Goal: Information Seeking & Learning: Learn about a topic

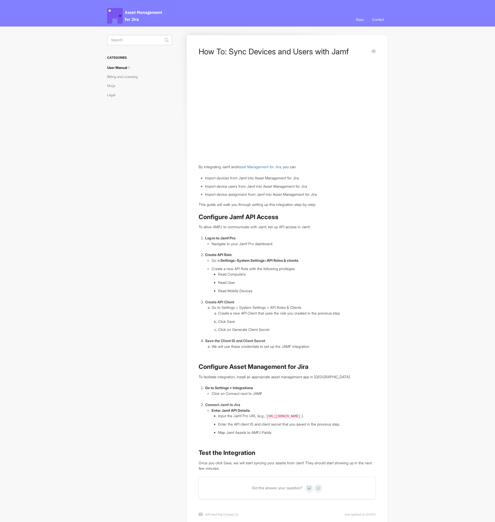
click at [321, 233] on article "How To: Sync Devices and Users with Jamf By integrating Jamf and Asset Manageme…" at bounding box center [286, 259] width 177 height 424
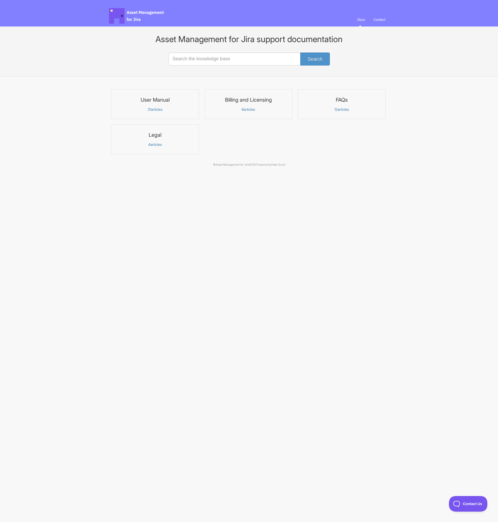
click at [171, 111] on p "31 articles" at bounding box center [155, 109] width 81 height 5
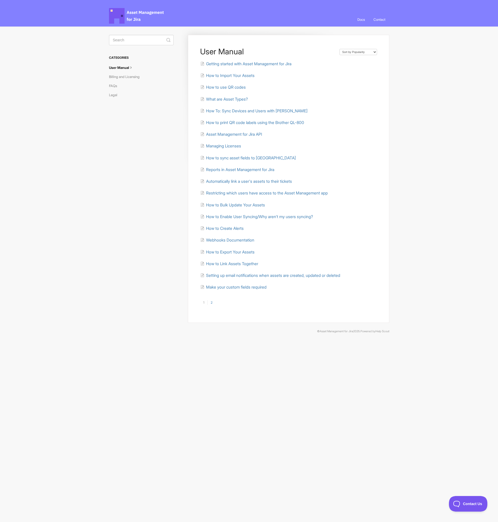
click at [209, 303] on link "2" at bounding box center [212, 302] width 8 height 5
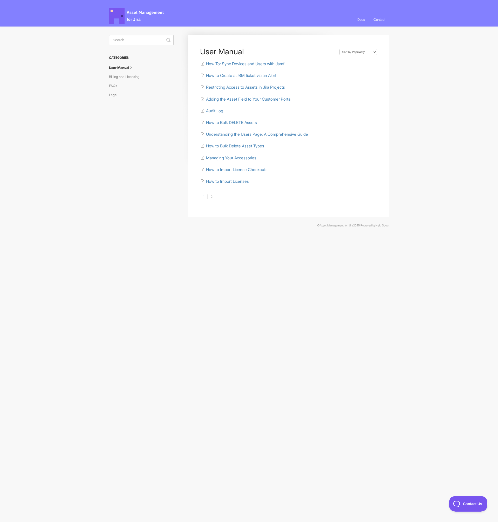
click at [202, 196] on link "1" at bounding box center [203, 196] width 7 height 5
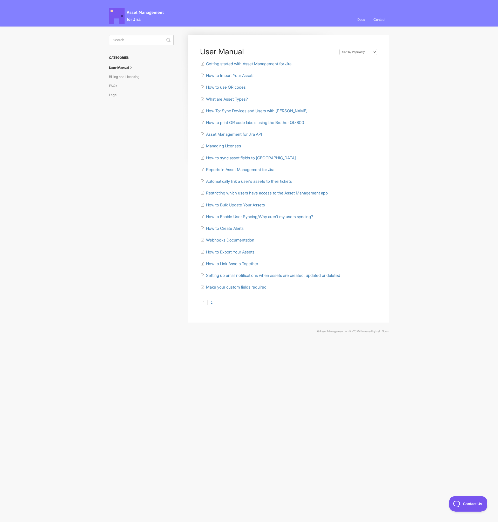
click at [213, 303] on link "2" at bounding box center [212, 302] width 8 height 5
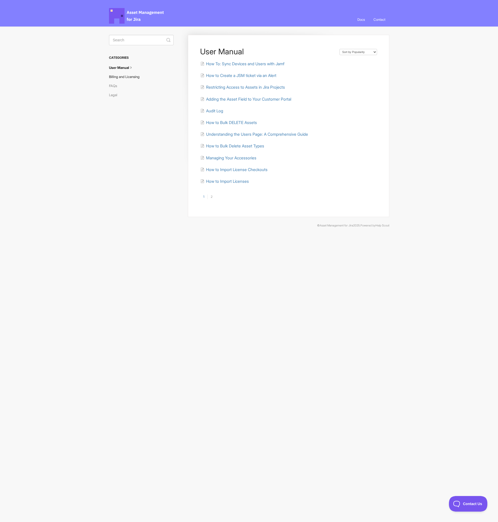
click at [130, 78] on link "Billing and Licensing" at bounding box center [126, 76] width 35 height 8
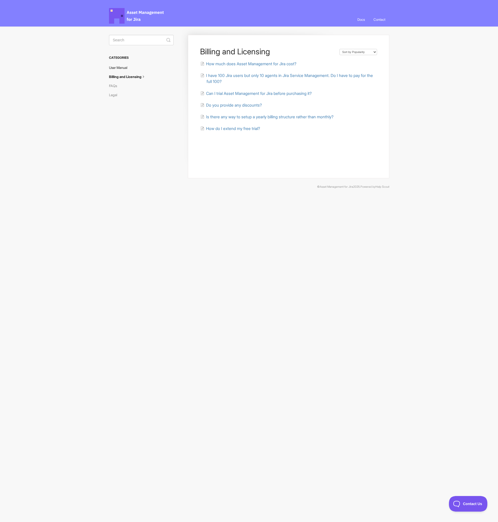
click at [122, 66] on link "User Manual" at bounding box center [120, 67] width 22 height 8
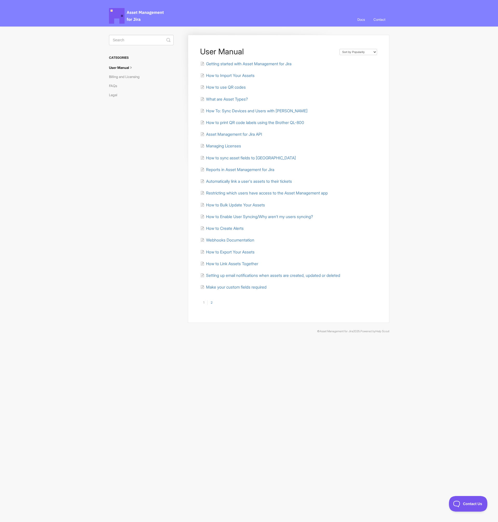
click at [118, 14] on span "Asset Management for Jira Docs" at bounding box center [137, 16] width 56 height 16
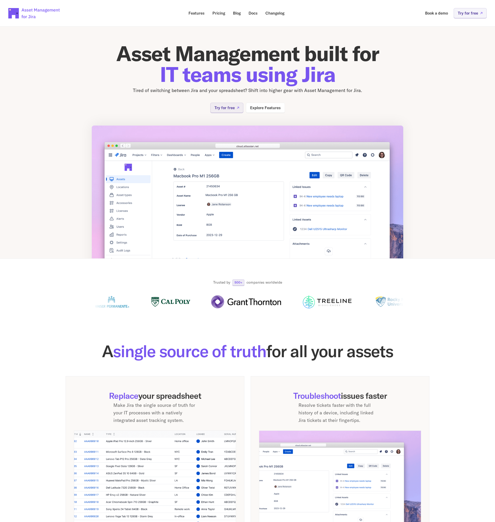
drag, startPoint x: 228, startPoint y: 54, endPoint x: 470, endPoint y: 114, distance: 249.1
click at [462, 107] on section "Asset Management built for IT teams using Jira Tired of switching between Jira …" at bounding box center [247, 138] width 495 height 240
click at [492, 131] on section "Asset Management built for IT teams using Jira Tired of switching between Jira …" at bounding box center [247, 138] width 495 height 240
